Goal: Transaction & Acquisition: Obtain resource

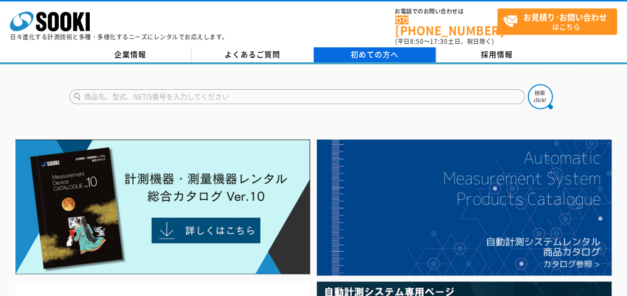
click at [376, 49] on span "初めての方へ" at bounding box center [375, 54] width 48 height 11
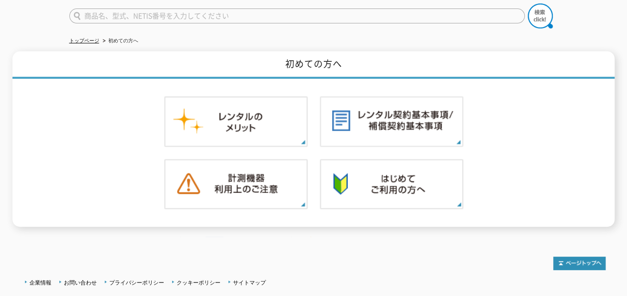
scroll to position [96, 0]
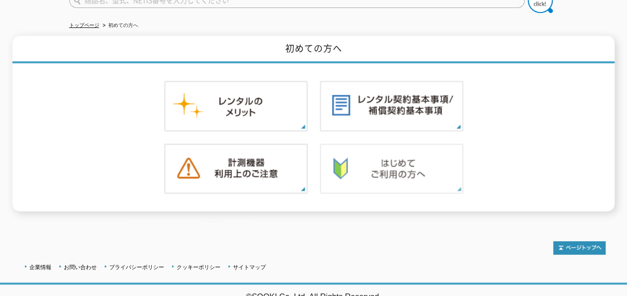
click at [399, 160] on img at bounding box center [392, 169] width 144 height 51
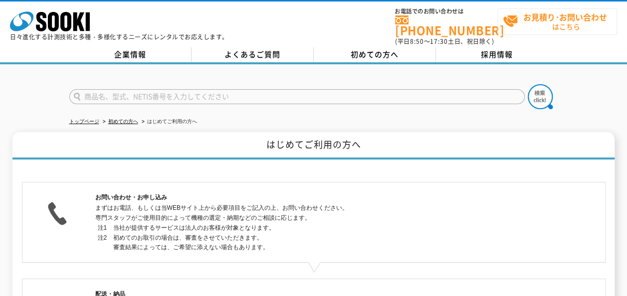
click at [537, 23] on span "お見積り･お問い合わせ はこちら" at bounding box center [560, 21] width 114 height 25
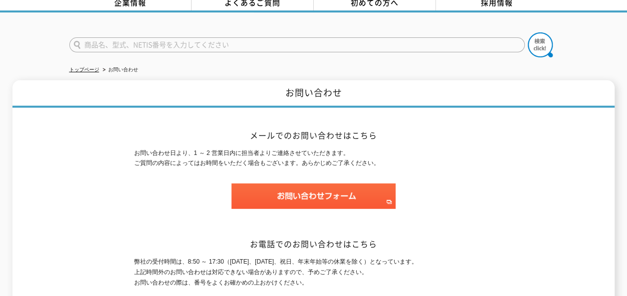
scroll to position [100, 0]
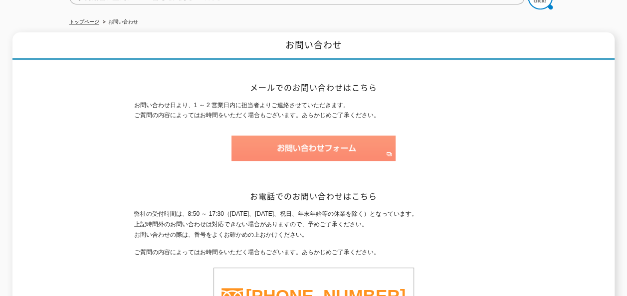
click at [305, 140] on img at bounding box center [313, 148] width 164 height 25
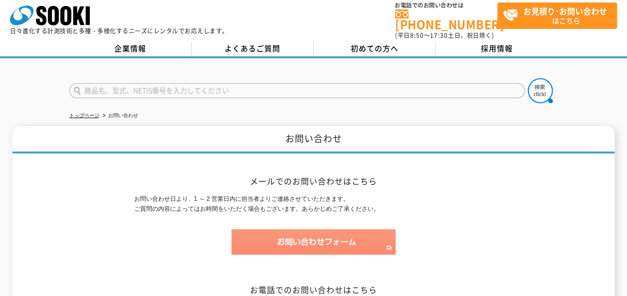
scroll to position [0, 0]
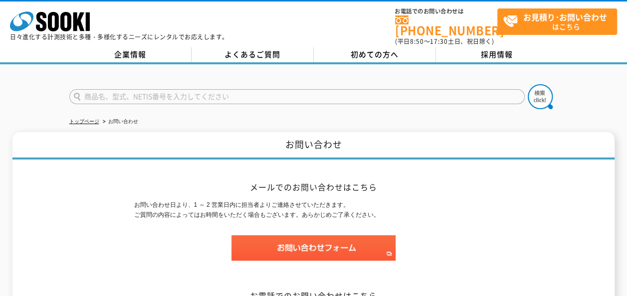
click at [238, 89] on input "text" at bounding box center [296, 96] width 455 height 15
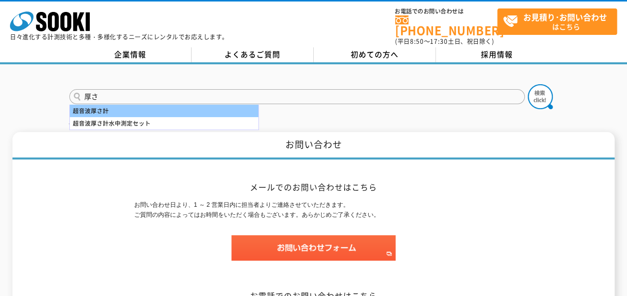
click at [229, 108] on div "超音波厚さ計" at bounding box center [164, 111] width 188 height 12
type input "超音波厚さ計"
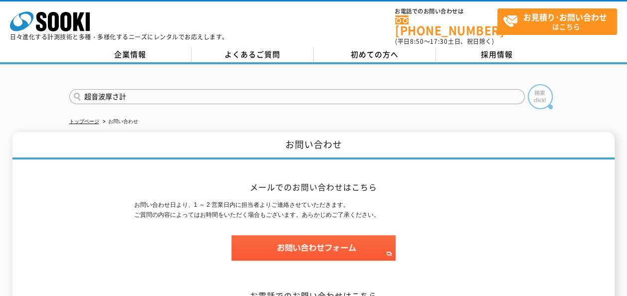
click at [539, 97] on img at bounding box center [540, 96] width 25 height 25
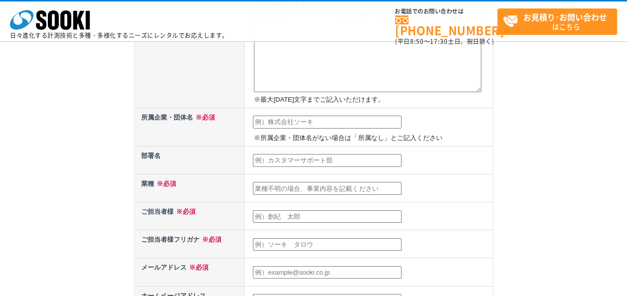
scroll to position [249, 0]
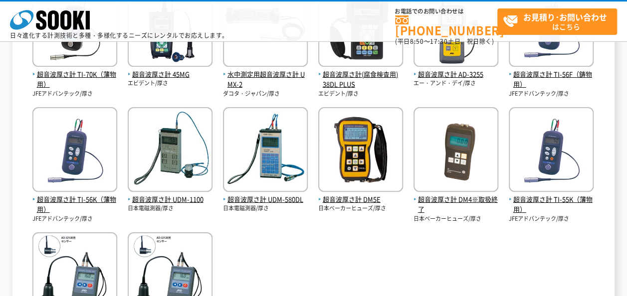
scroll to position [249, 0]
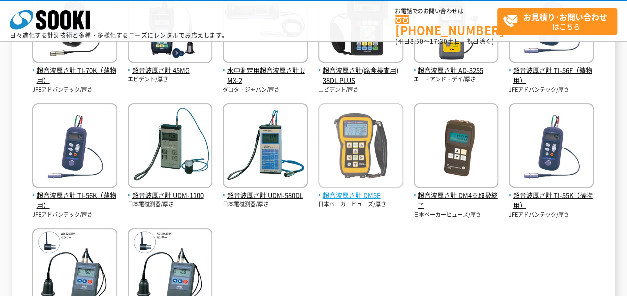
click at [362, 196] on span "超音波厚さ計 DM5E" at bounding box center [360, 195] width 85 height 10
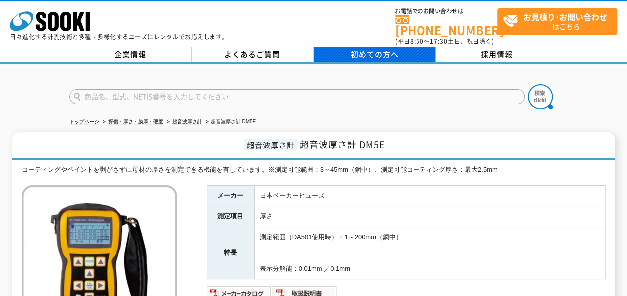
click at [366, 49] on span "初めての方へ" at bounding box center [375, 54] width 48 height 11
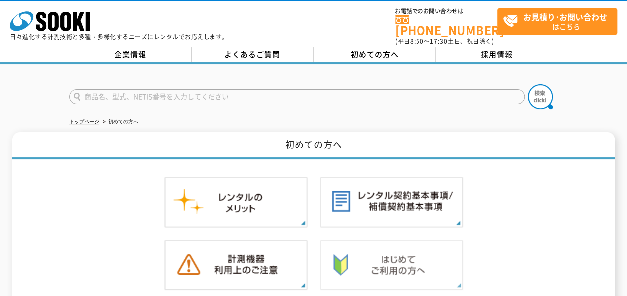
click at [419, 245] on img at bounding box center [392, 265] width 144 height 51
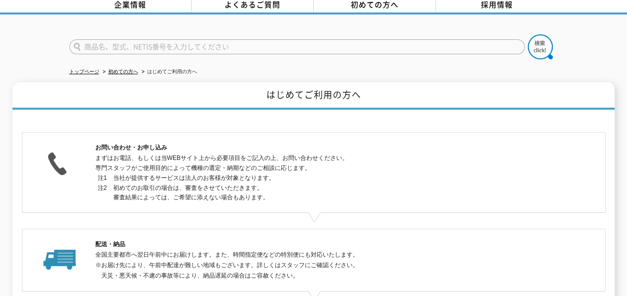
scroll to position [100, 0]
